Goal: Transaction & Acquisition: Purchase product/service

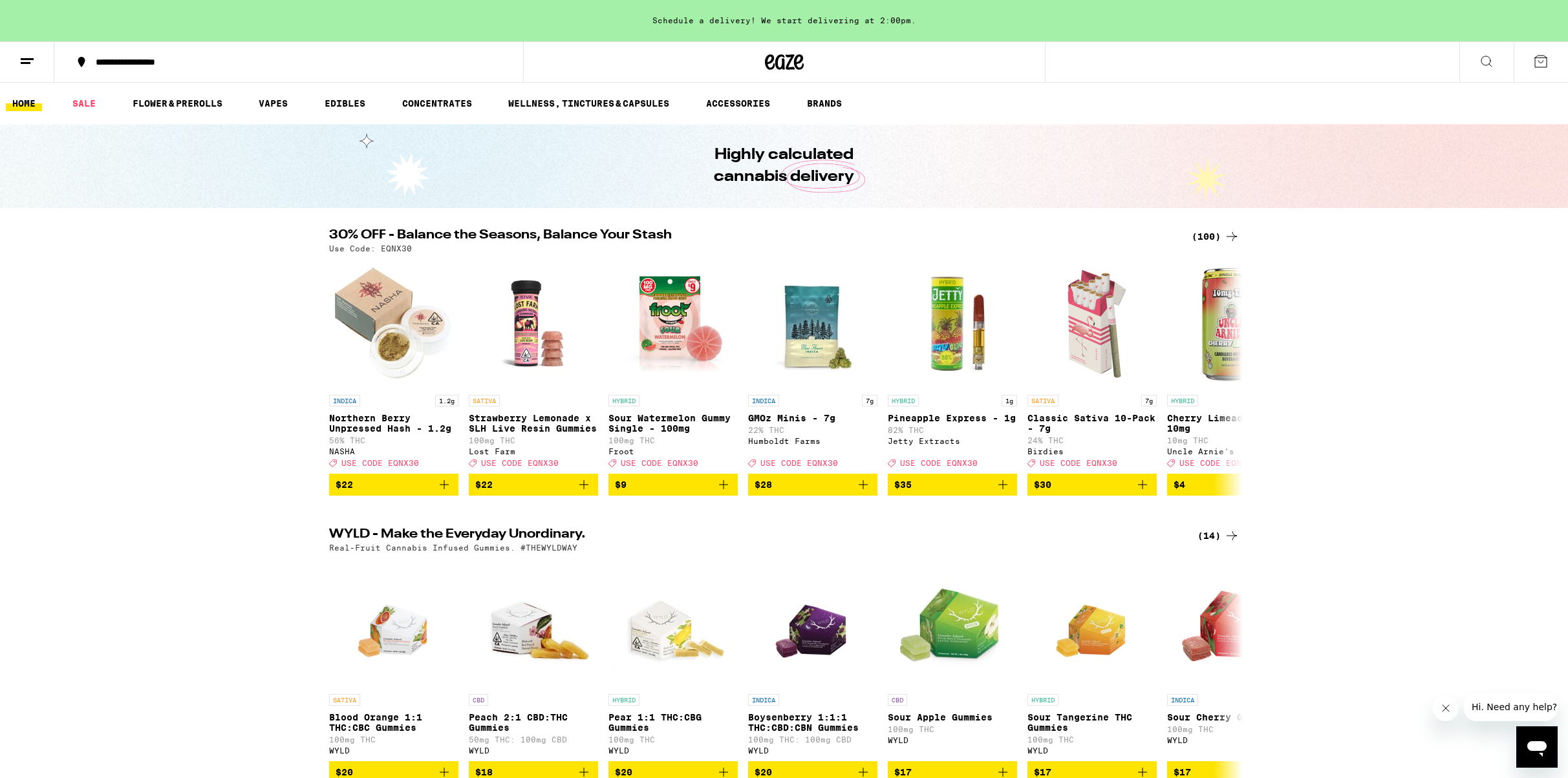
click at [1200, 233] on div "(100)" at bounding box center [1215, 237] width 48 height 15
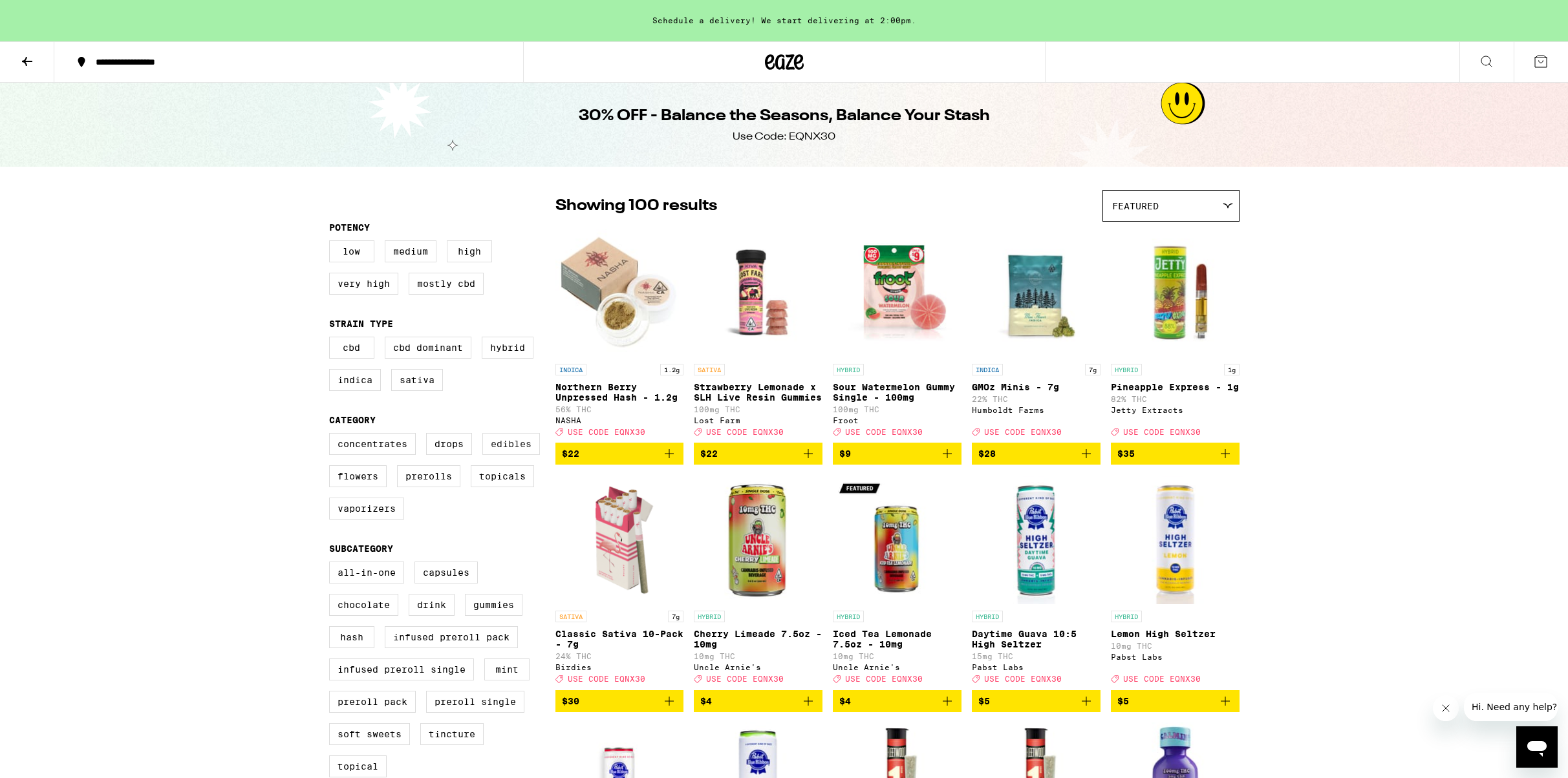
click at [514, 455] on label "Edibles" at bounding box center [511, 444] width 58 height 22
click at [332, 436] on input "Edibles" at bounding box center [331, 435] width 1 height 1
checkbox input "true"
